Goal: Check status: Check status

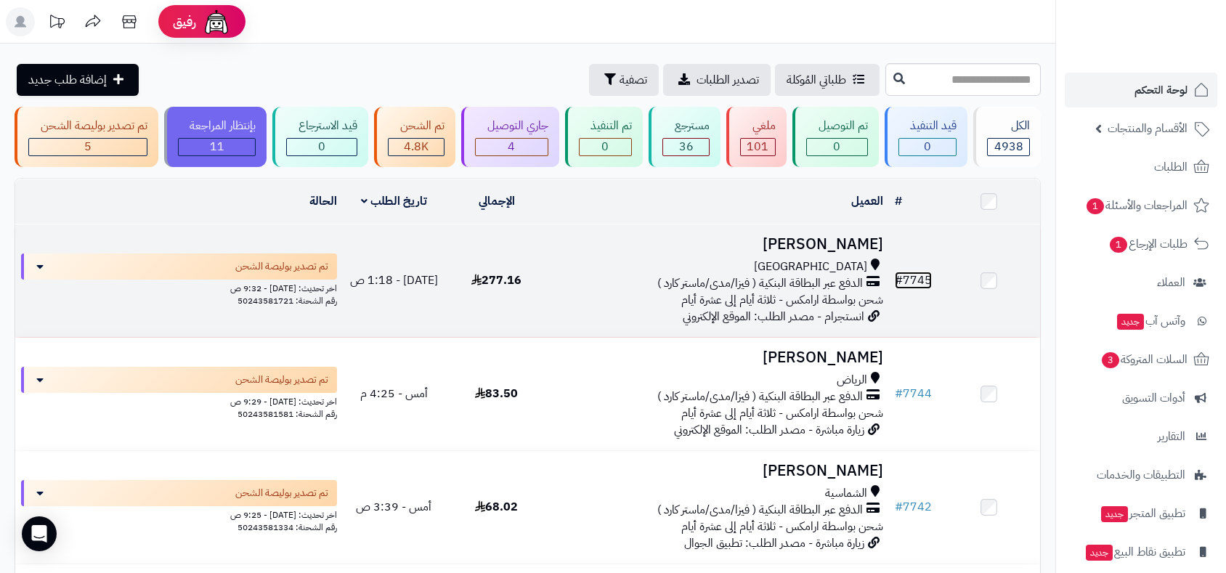
click at [909, 276] on link "# 7745" at bounding box center [913, 280] width 37 height 17
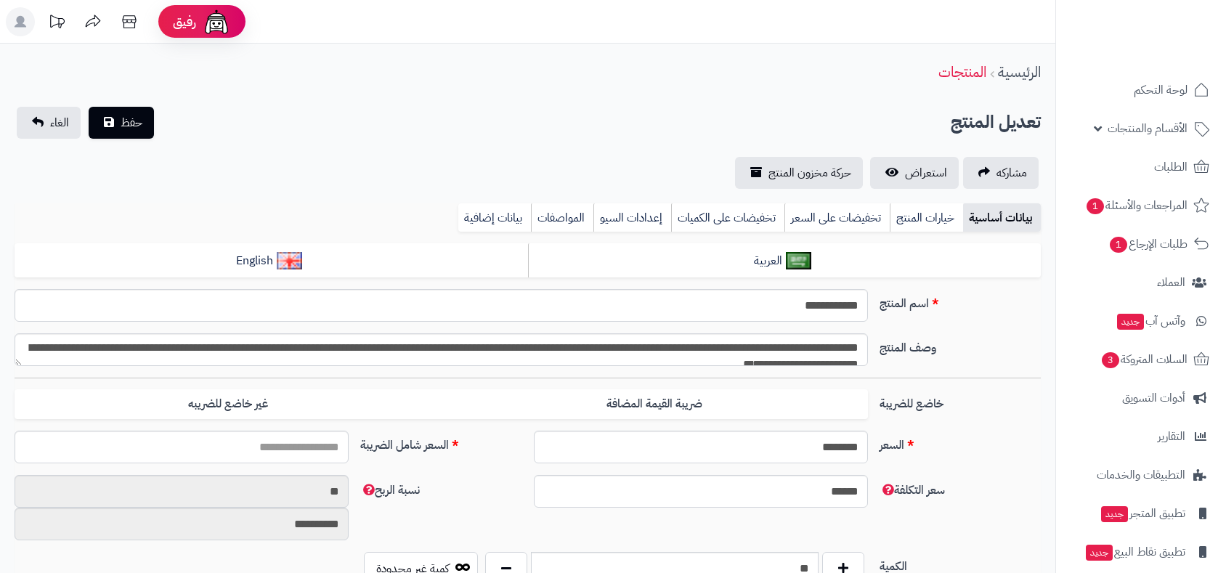
type input "******"
